Goal: Task Accomplishment & Management: Use online tool/utility

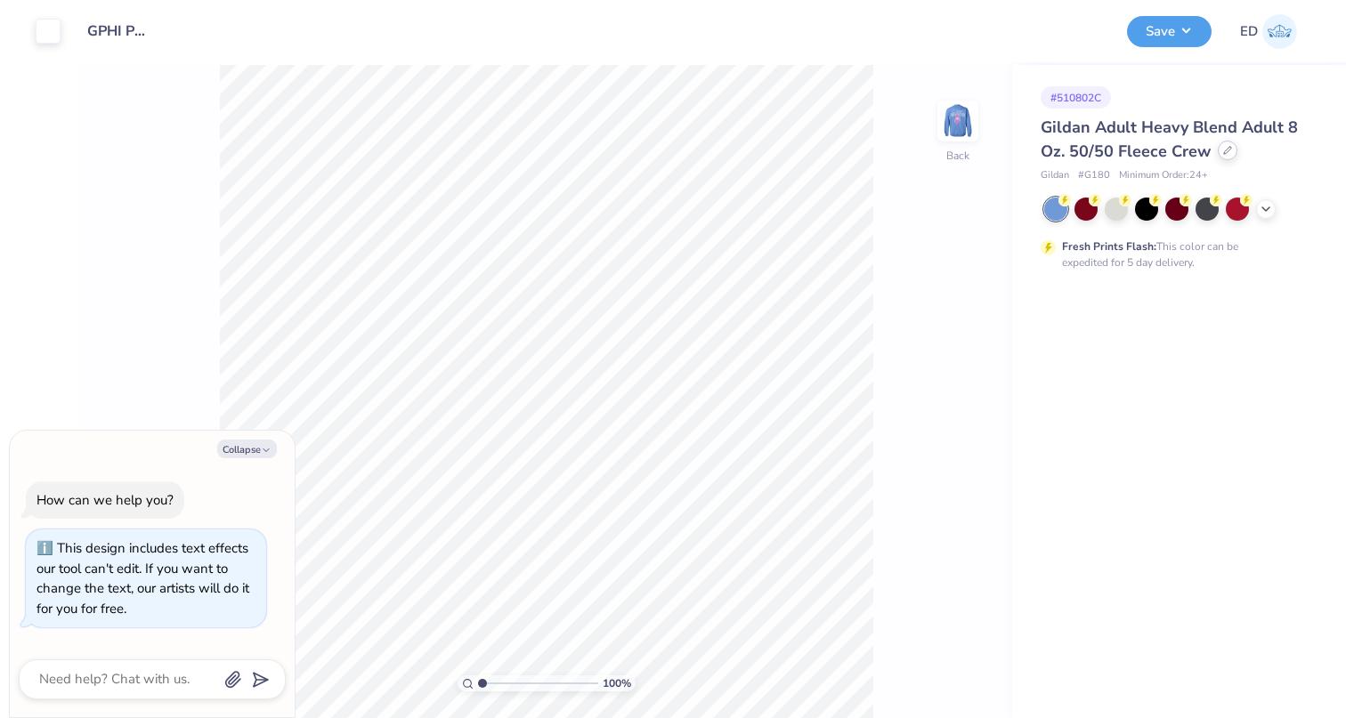
click at [1224, 157] on div at bounding box center [1228, 151] width 20 height 20
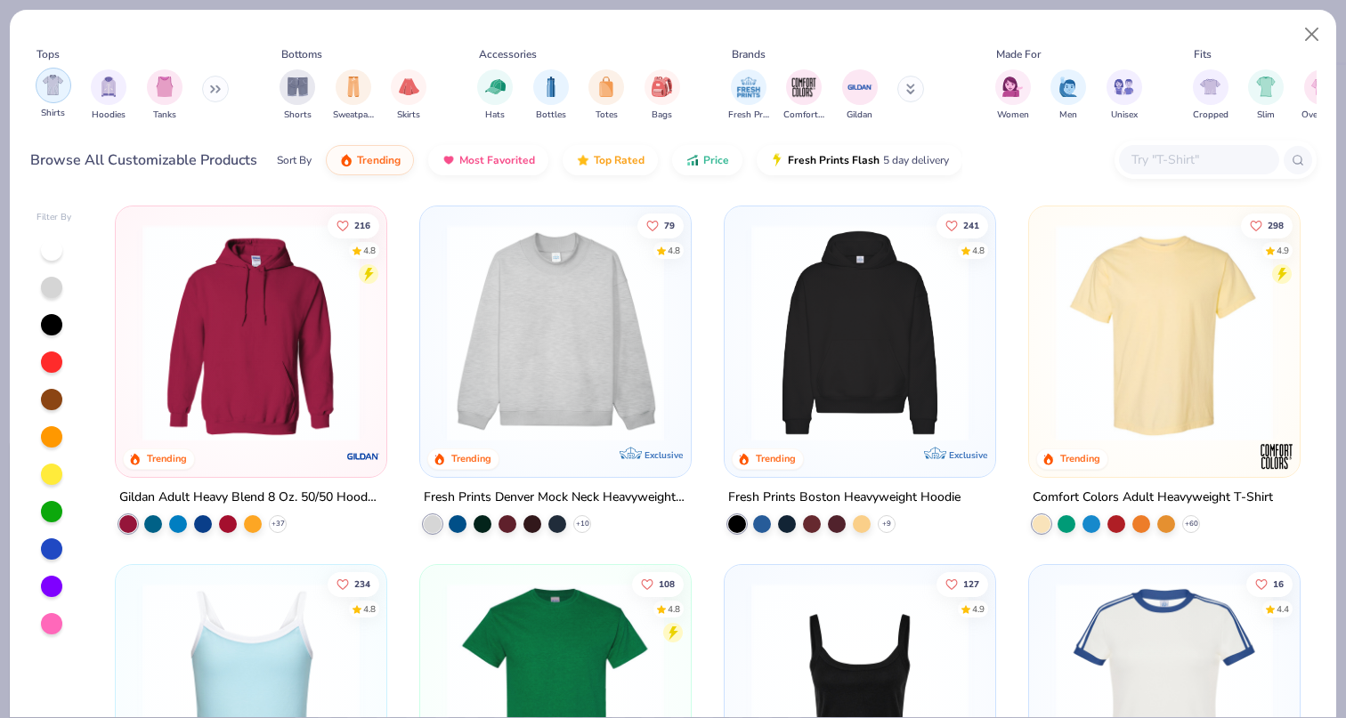
click at [57, 84] on img "filter for Shirts" at bounding box center [53, 85] width 20 height 20
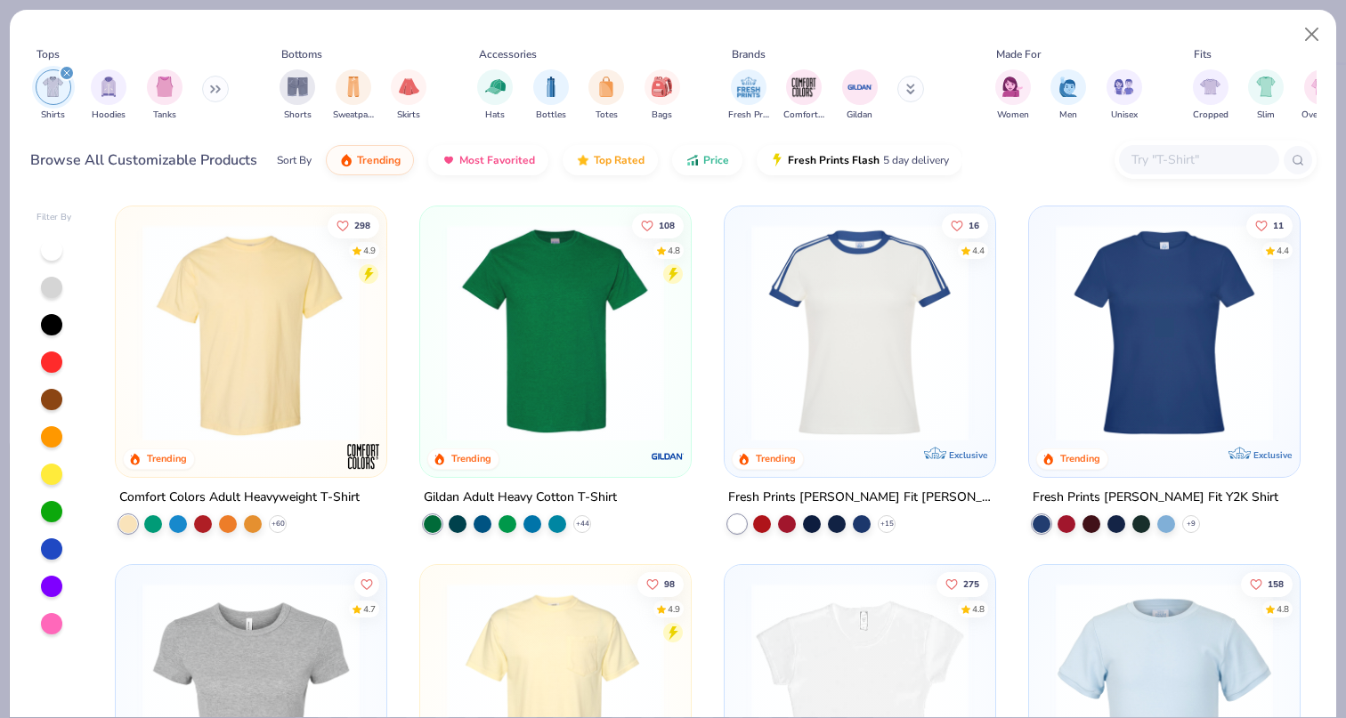
click at [233, 316] on img at bounding box center [251, 332] width 235 height 217
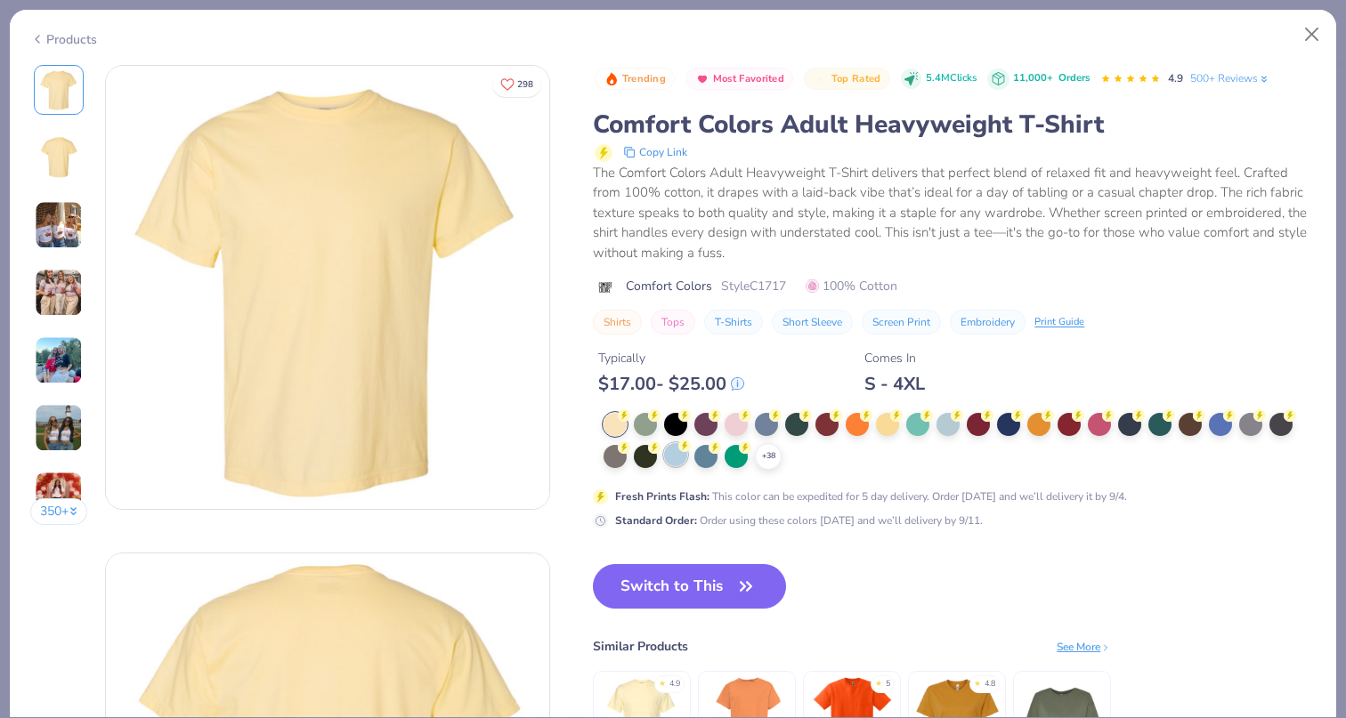
click at [676, 457] on div at bounding box center [675, 454] width 23 height 23
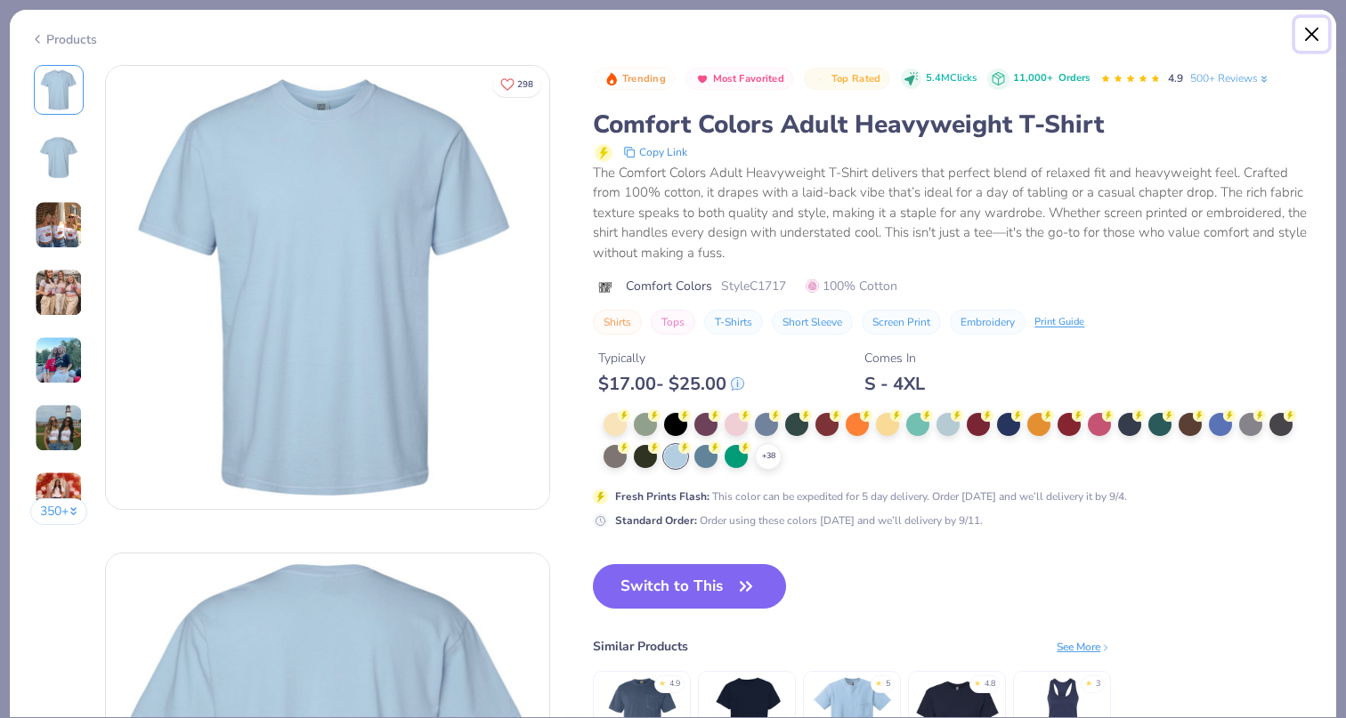
click at [1297, 42] on button "Close" at bounding box center [1312, 35] width 34 height 34
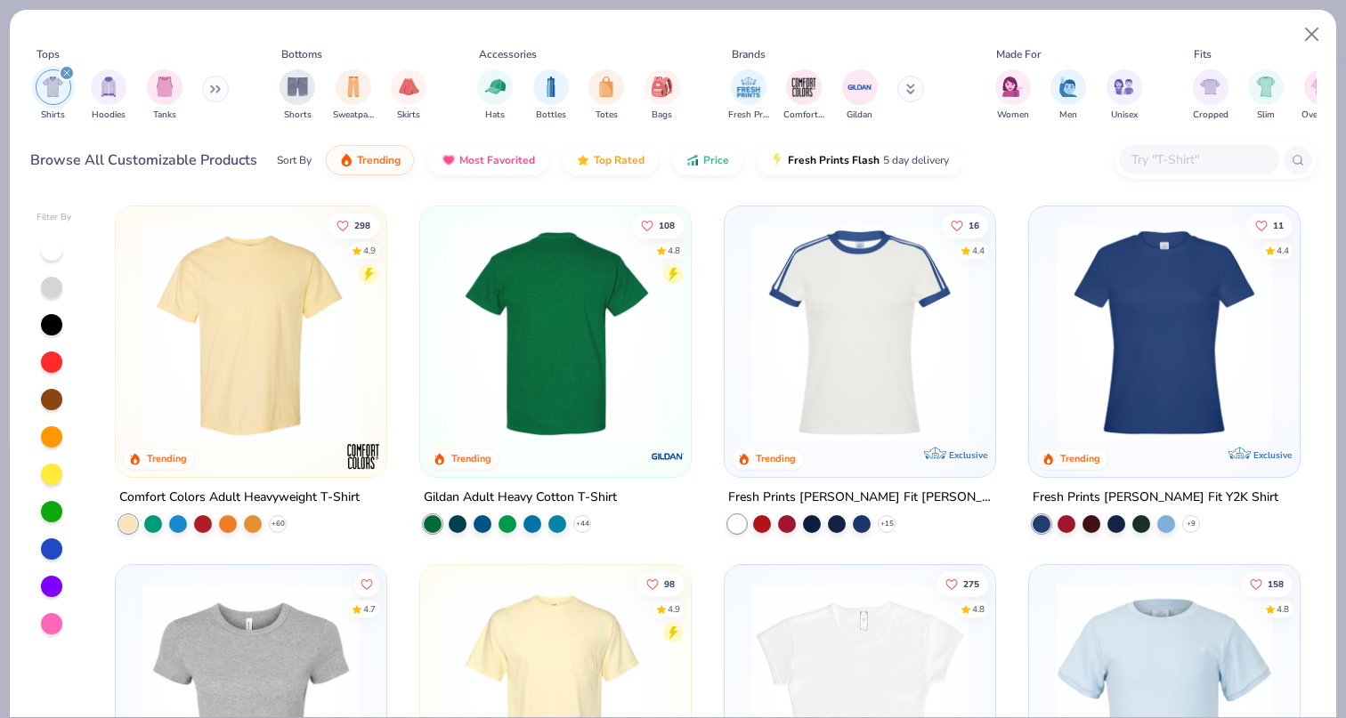
click at [438, 338] on img at bounding box center [320, 332] width 235 height 217
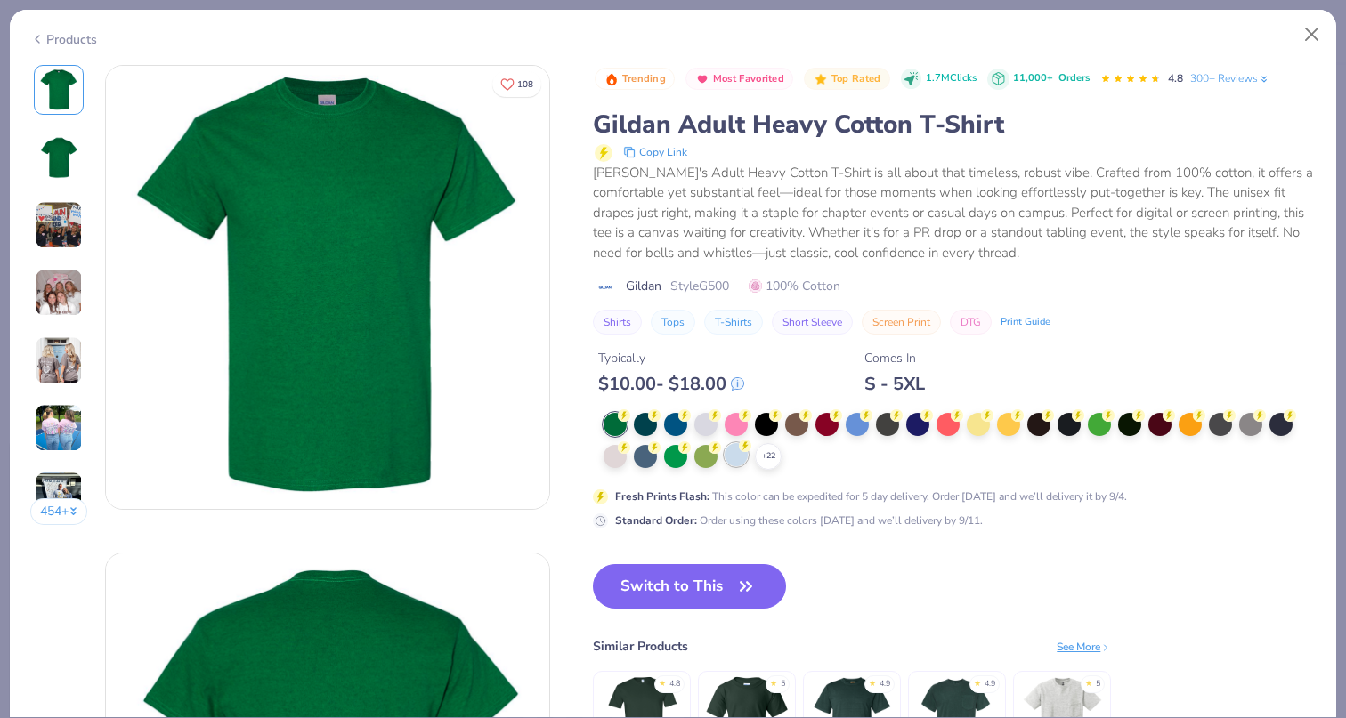
click at [737, 455] on div at bounding box center [736, 454] width 23 height 23
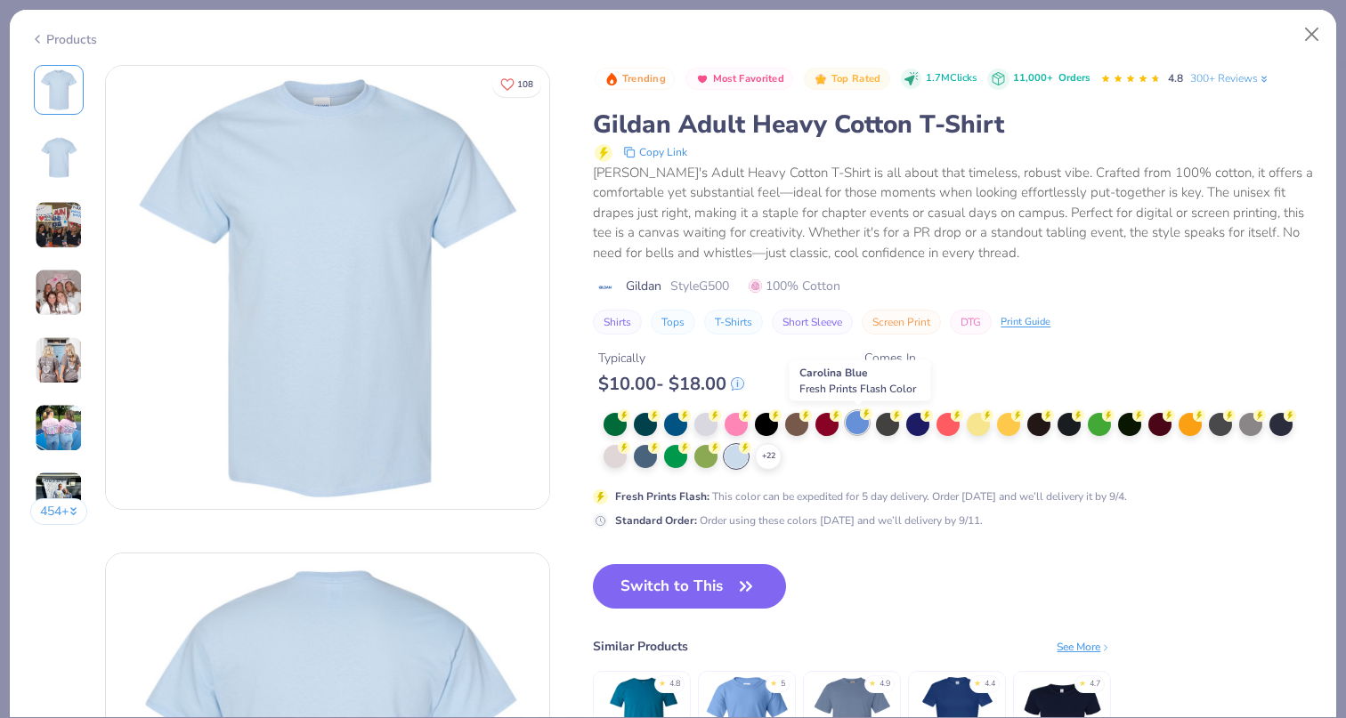
click at [849, 429] on div at bounding box center [857, 422] width 23 height 23
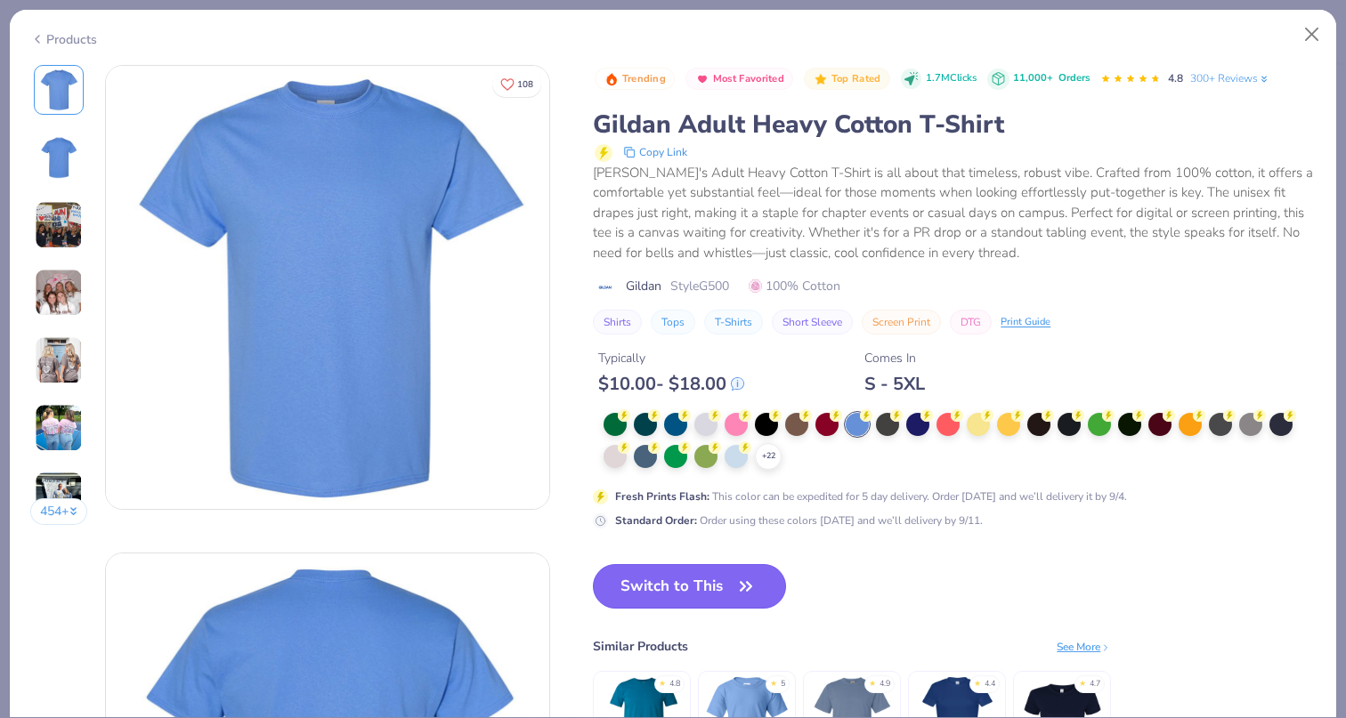
click at [660, 575] on button "Switch to This" at bounding box center [689, 586] width 193 height 45
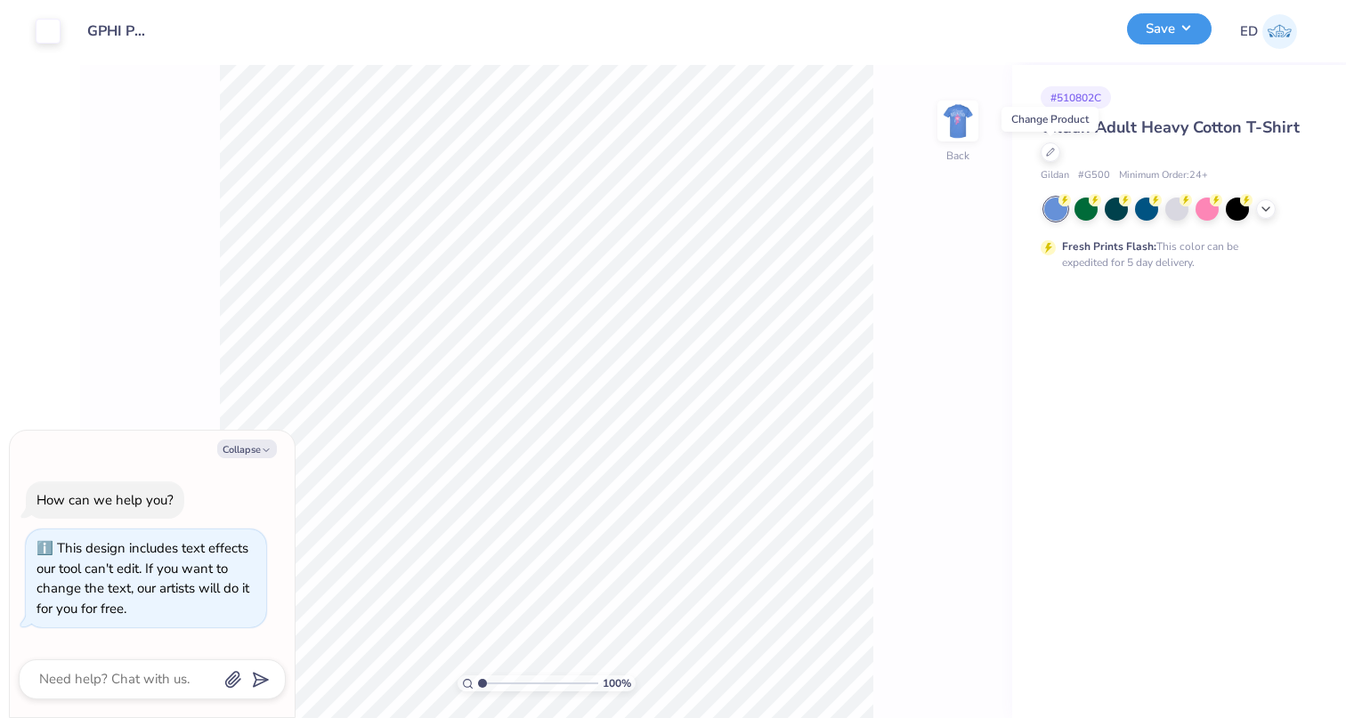
click at [1158, 28] on button "Save" at bounding box center [1169, 28] width 85 height 31
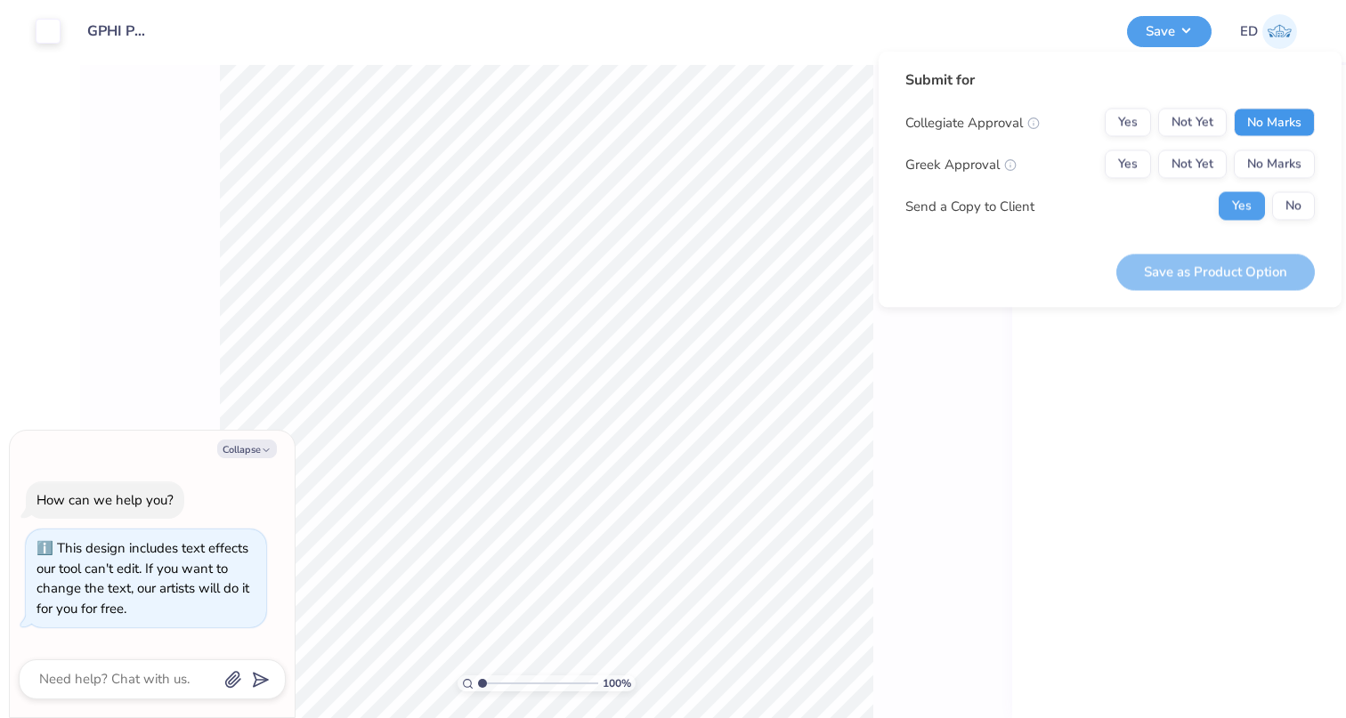
click at [1268, 123] on button "No Marks" at bounding box center [1274, 123] width 81 height 28
click at [1114, 160] on button "Yes" at bounding box center [1128, 164] width 46 height 28
click at [1152, 285] on button "Save as Product Option" at bounding box center [1215, 272] width 199 height 36
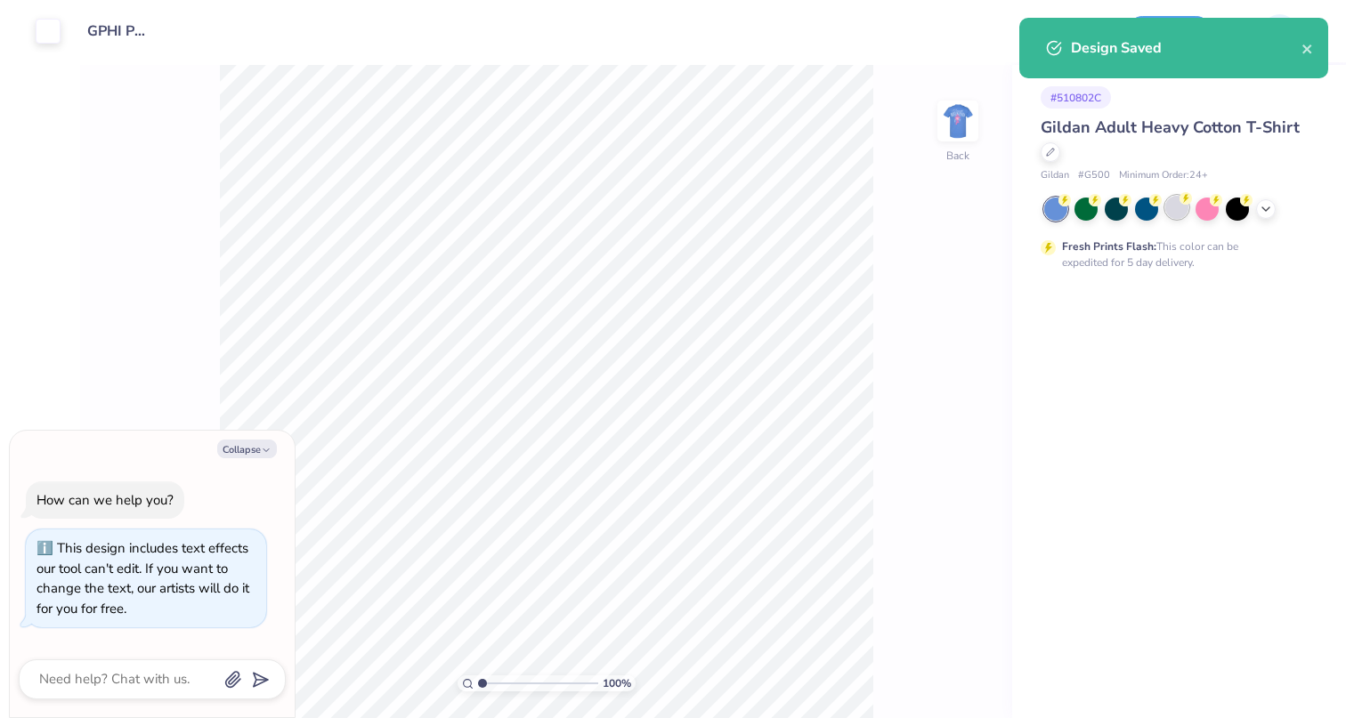
click at [1175, 212] on div at bounding box center [1176, 207] width 23 height 23
click at [1160, 17] on div "Design Saved" at bounding box center [1174, 54] width 316 height 81
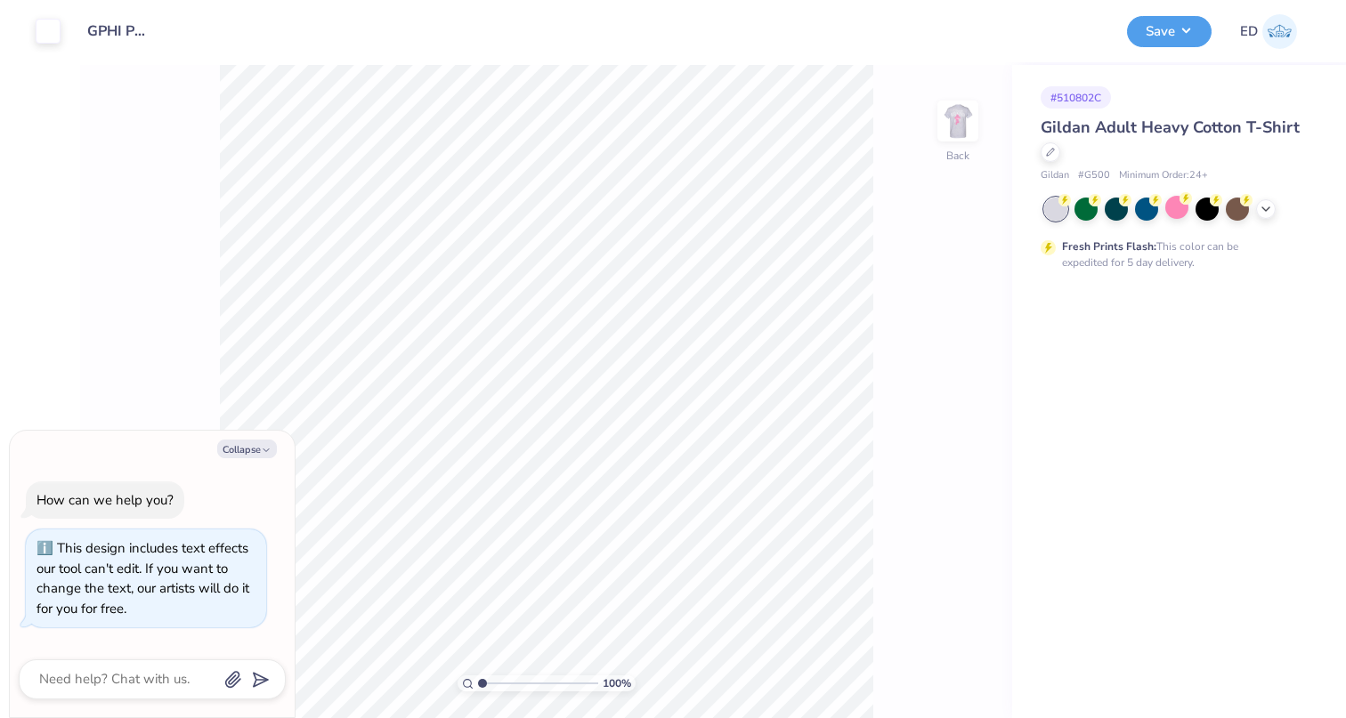
click at [1184, 40] on div "Art colors Design Title GPHI Parents weekend Save ED Image AI Designs Add Text …" at bounding box center [673, 359] width 1346 height 718
click at [1180, 43] on button "Save" at bounding box center [1169, 28] width 85 height 31
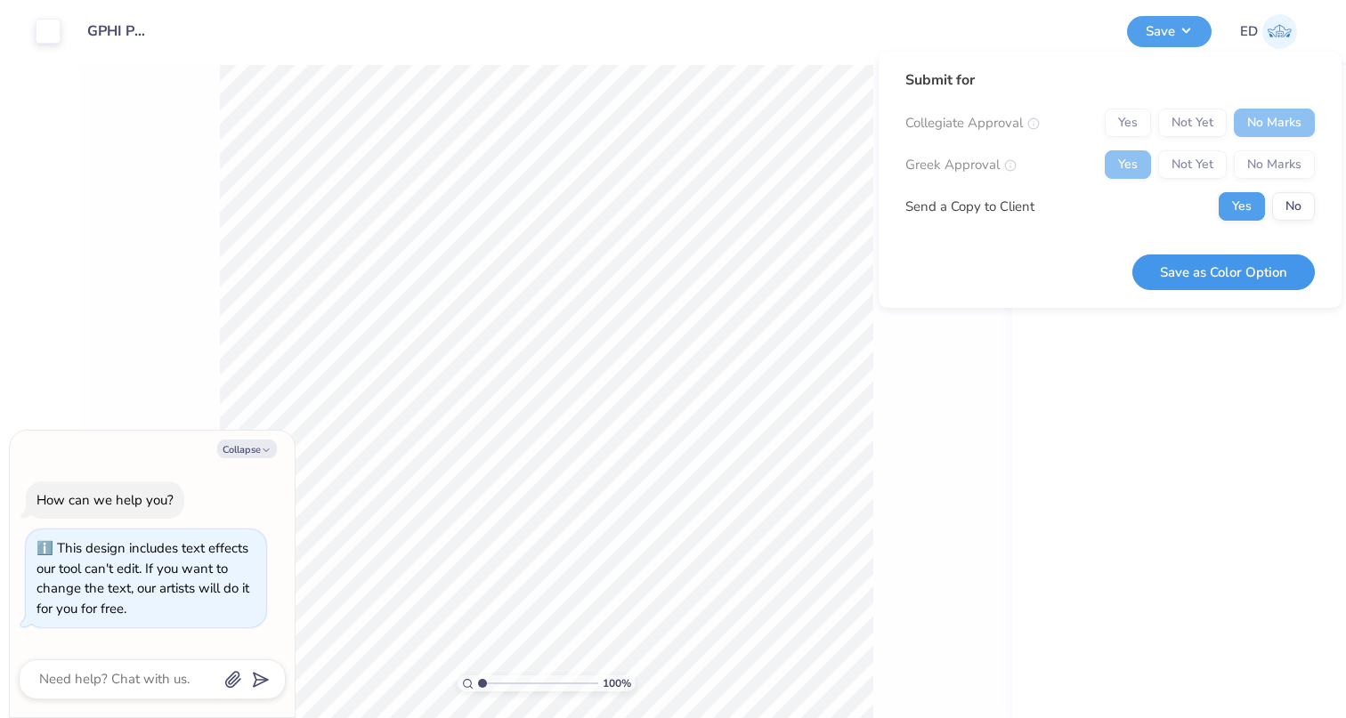
click at [1242, 264] on button "Save as Color Option" at bounding box center [1223, 273] width 182 height 36
type textarea "x"
